Goal: Information Seeking & Learning: Check status

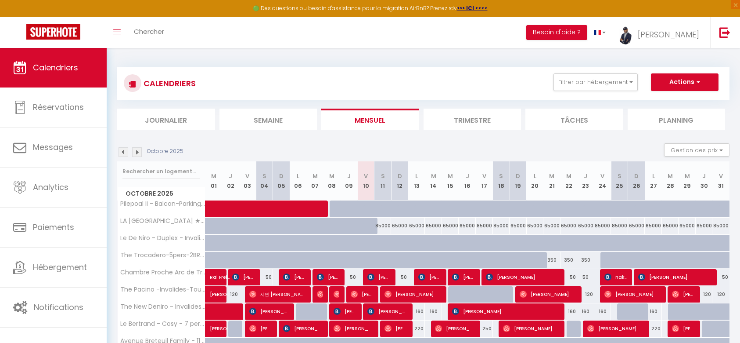
scroll to position [106, 0]
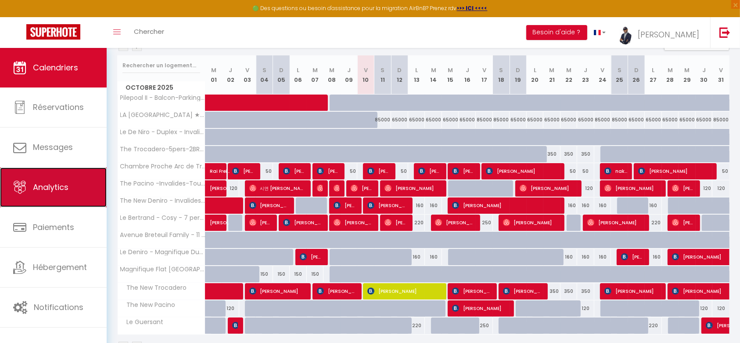
click at [69, 186] on link "Analytics" at bounding box center [53, 187] width 107 height 40
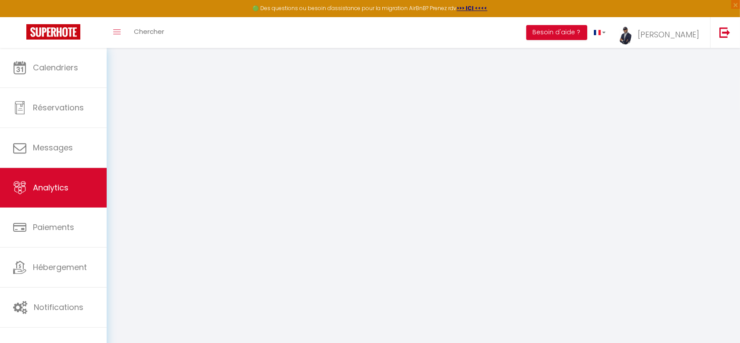
select select "2025"
select select "10"
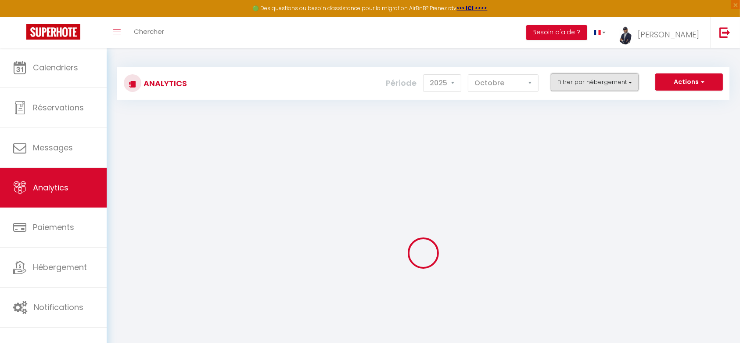
click at [629, 83] on button "Filtrer par hébergement" at bounding box center [595, 82] width 88 height 18
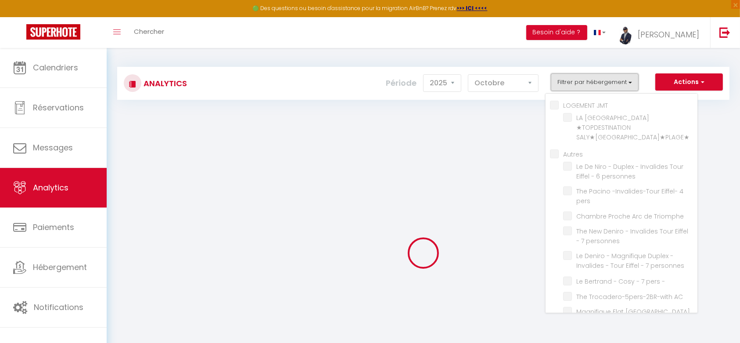
checkbox JMT "false"
checkbox SALY★PISCINE★PLAGE★ "false"
checkbox input "false"
checkbox personnes "false"
checkbox pers "false"
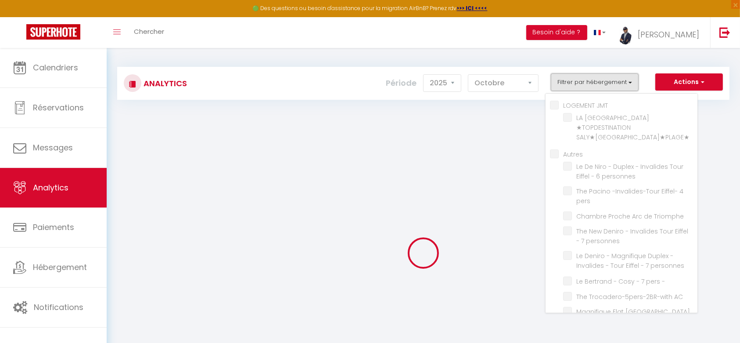
checkbox Triomphe "false"
checkbox personnes "false"
checkbox - "false"
checkbox AC "false"
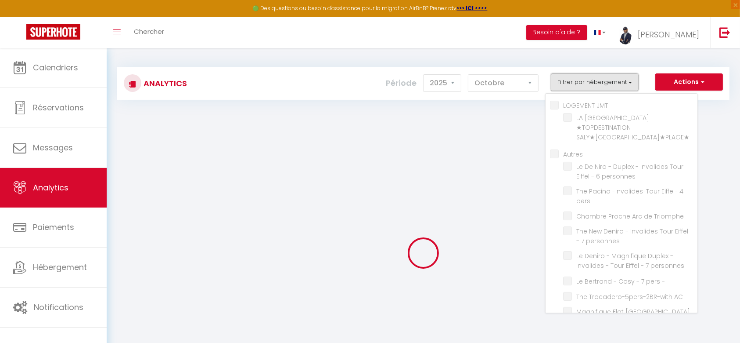
checkbox Metro "false"
checkbox Trocadero "false"
checkbox Pacino "false"
checkbox Balcon-Parking-6Pers "false"
checkbox pers "false"
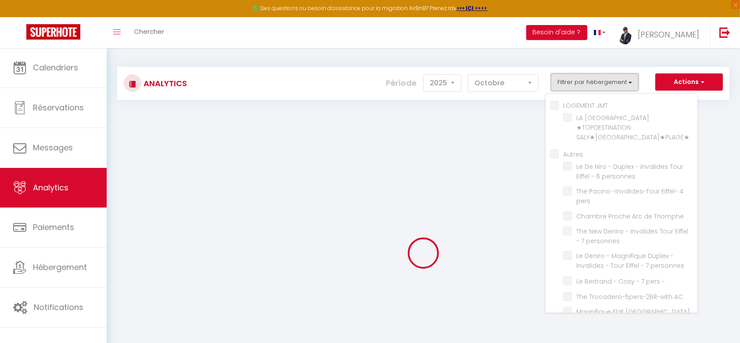
checkbox Guersant "false"
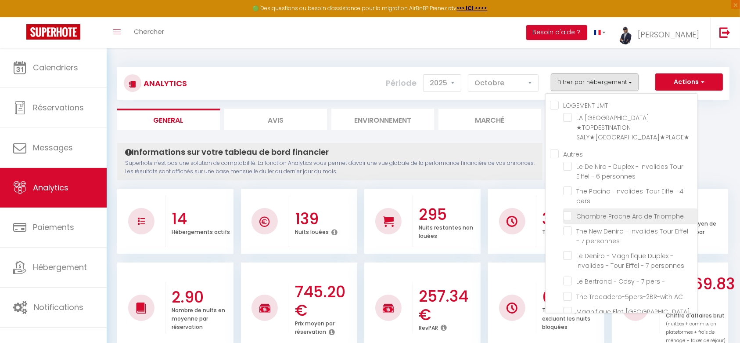
click at [573, 215] on Triomphe "checkbox" at bounding box center [630, 215] width 134 height 9
checkbox Triomphe "true"
checkbox SALY★PISCINE★PLAGE★ "false"
checkbox personnes "false"
checkbox pers "false"
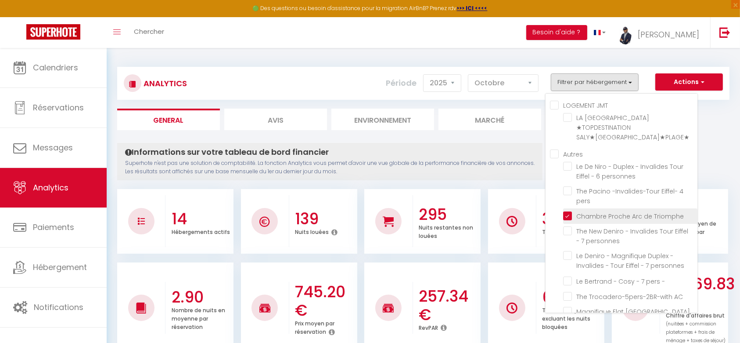
checkbox personnes "false"
checkbox - "false"
checkbox AC "false"
checkbox Metro "false"
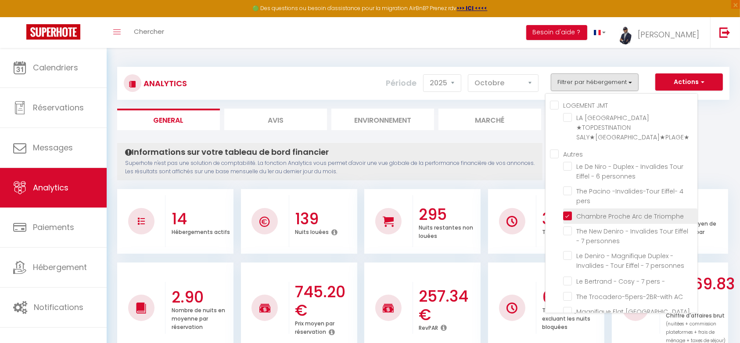
checkbox Trocadero "false"
checkbox Pacino "false"
checkbox Balcon-Parking-6Pers "false"
checkbox pers "false"
checkbox Guersant "false"
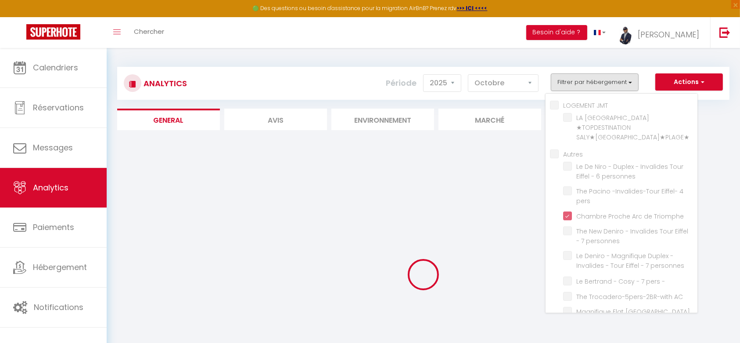
checkbox SALY★PISCINE★PLAGE★ "false"
checkbox personnes "false"
checkbox pers "false"
checkbox personnes "false"
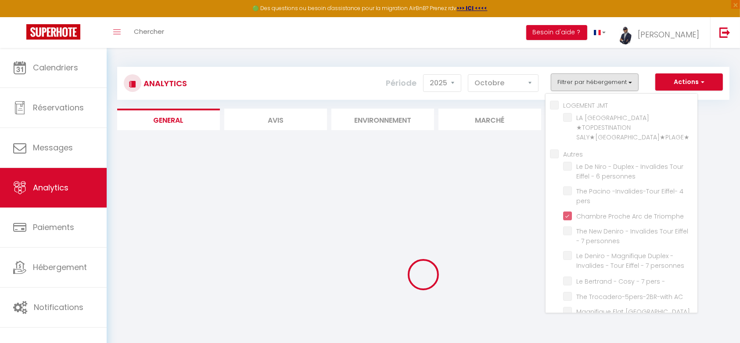
checkbox - "false"
checkbox AC "false"
checkbox Metro "false"
checkbox Trocadero "false"
checkbox Pacino "false"
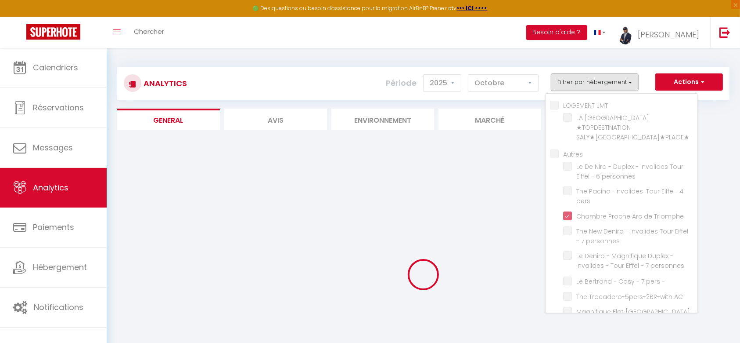
checkbox Balcon-Parking-6Pers "false"
checkbox pers "false"
checkbox Guersant "false"
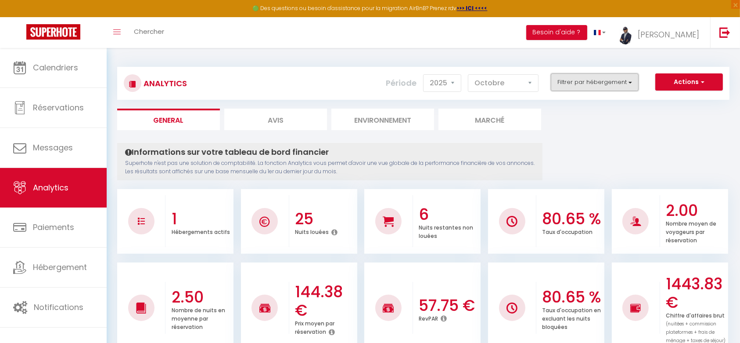
click at [632, 86] on button "Filtrer par hébergement" at bounding box center [595, 82] width 88 height 18
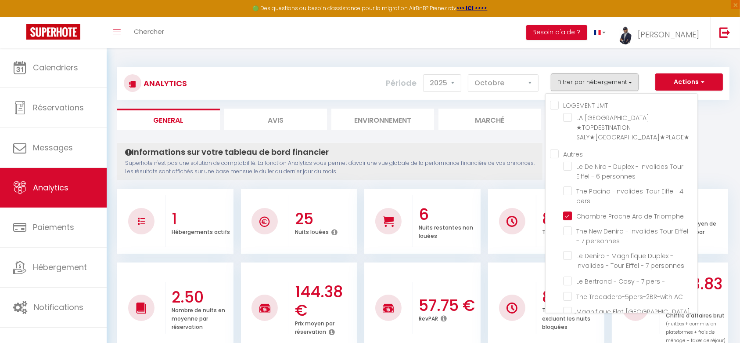
click at [560, 153] on input "Autres" at bounding box center [624, 153] width 148 height 9
checkbox input "true"
checkbox SALY★PISCINE★PLAGE★ "false"
checkbox personnes "true"
checkbox pers "true"
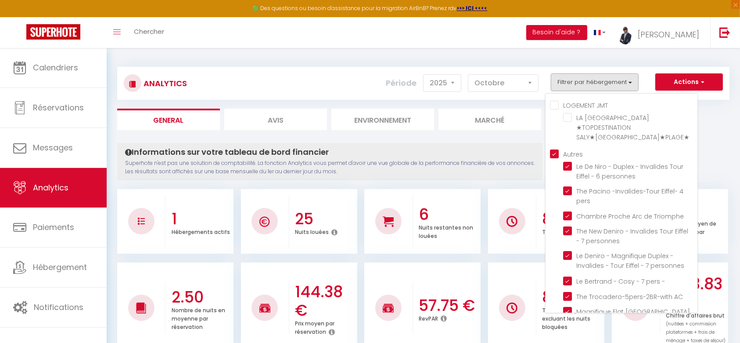
checkbox personnes "true"
checkbox - "true"
checkbox AC "true"
checkbox Metro "true"
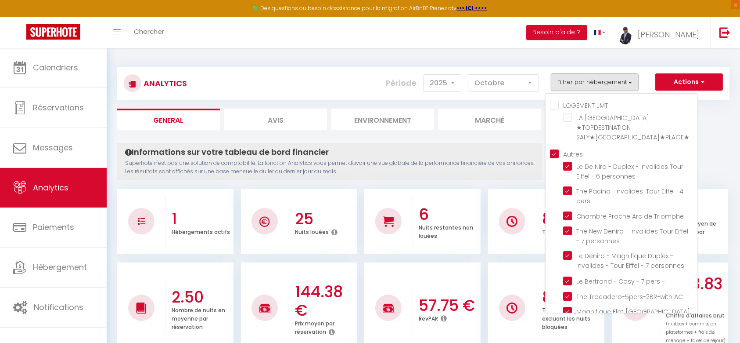
checkbox Trocadero "true"
checkbox Pacino "true"
checkbox Balcon-Parking-6Pers "true"
checkbox pers "true"
checkbox Guersant "true"
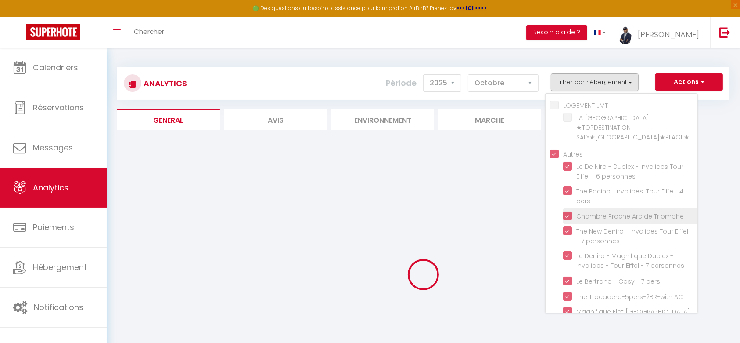
click at [569, 221] on li "Chambre Proche Arc de Triomphe" at bounding box center [630, 215] width 134 height 15
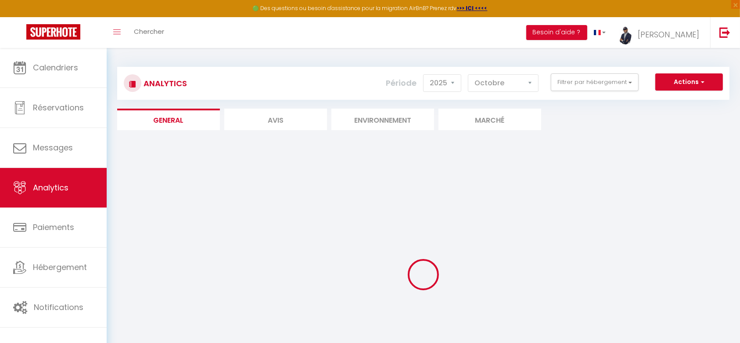
checkbox SALY★PISCINE★PLAGE★ "false"
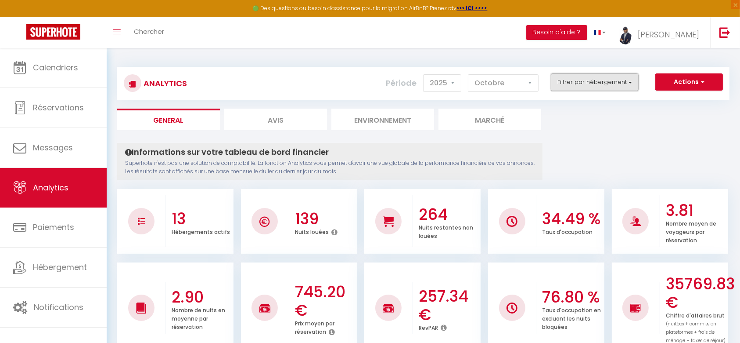
click at [628, 86] on button "Filtrer par hébergement" at bounding box center [595, 82] width 88 height 18
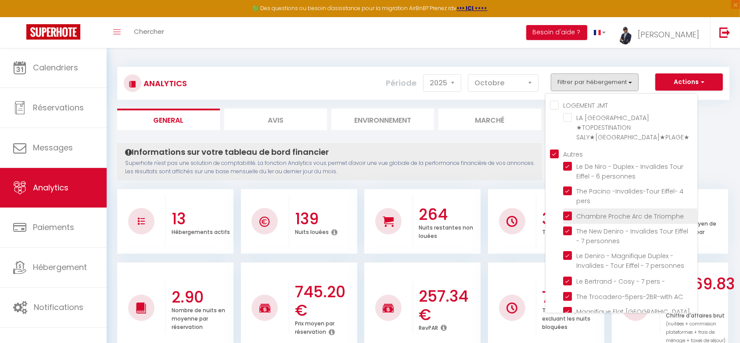
click at [571, 213] on Triomphe "checkbox" at bounding box center [630, 215] width 134 height 9
checkbox Triomphe "false"
checkbox SALY★PISCINE★PLAGE★ "false"
checkbox input "false"
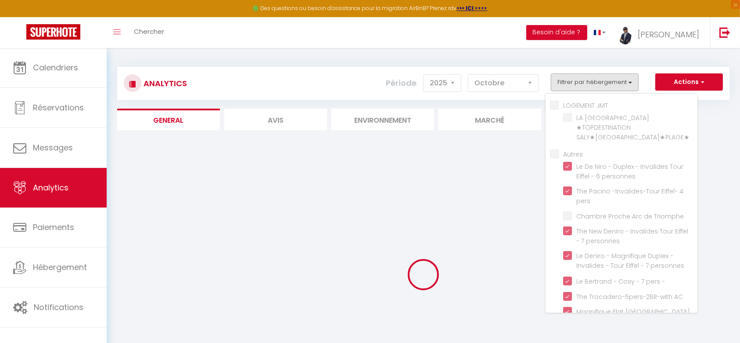
click at [708, 167] on div at bounding box center [423, 275] width 613 height 264
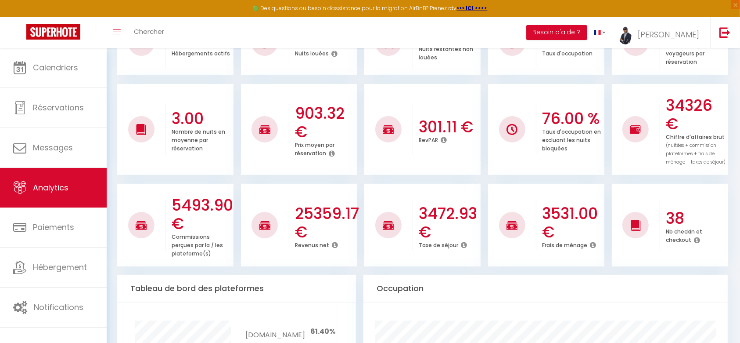
scroll to position [176, 0]
